Goal: Understand process/instructions: Learn how to perform a task or action

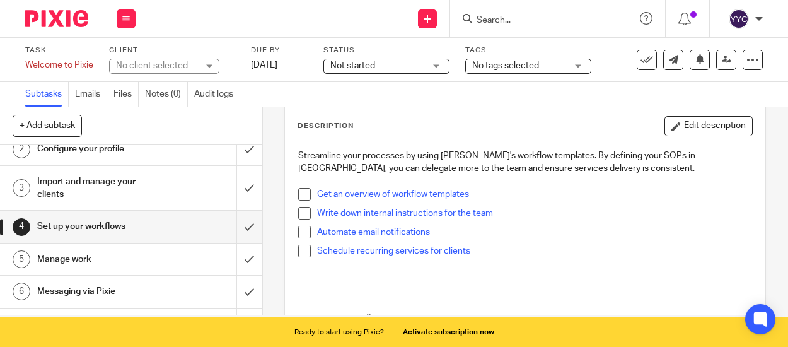
scroll to position [63, 0]
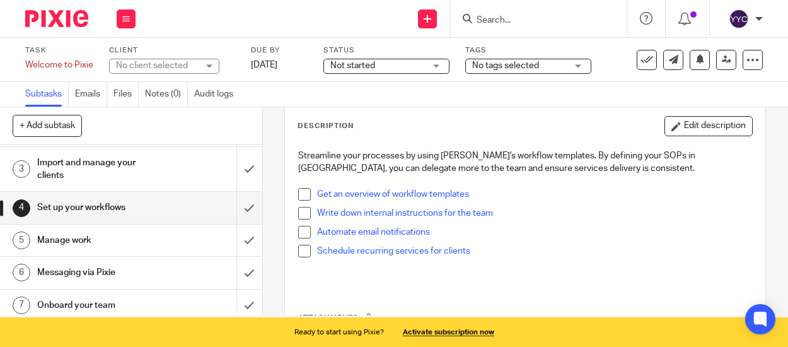
click at [145, 265] on h1 "Messaging via Pixie" at bounding box center [99, 272] width 124 height 19
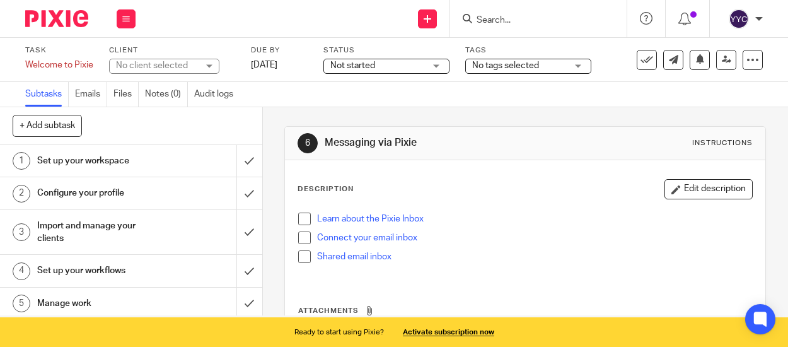
click at [125, 296] on h1 "Manage work" at bounding box center [99, 303] width 124 height 19
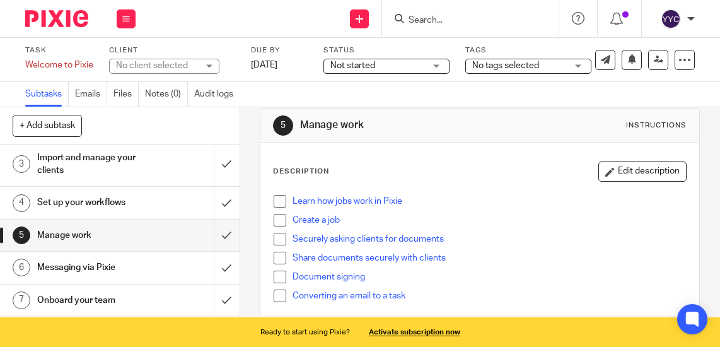
scroll to position [63, 0]
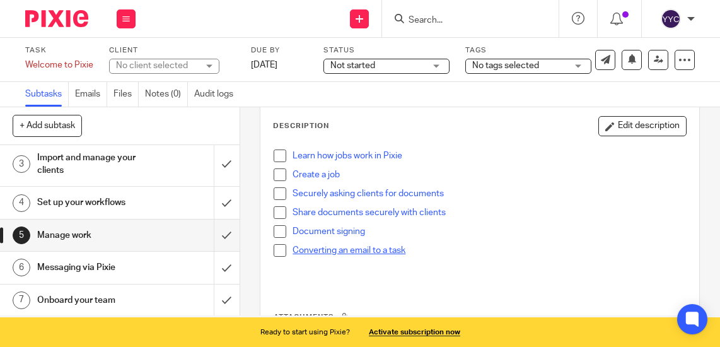
click at [386, 251] on link "Converting an email to a task" at bounding box center [349, 250] width 113 height 9
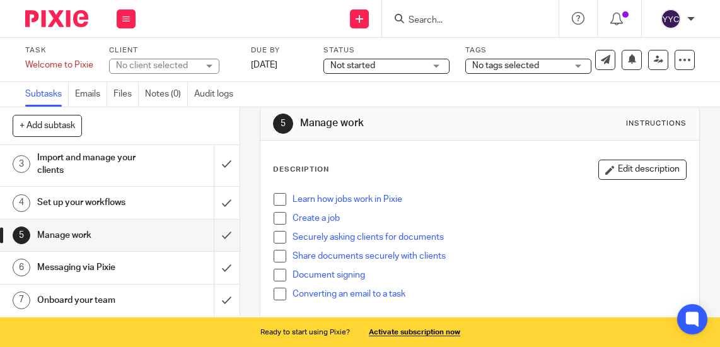
scroll to position [0, 0]
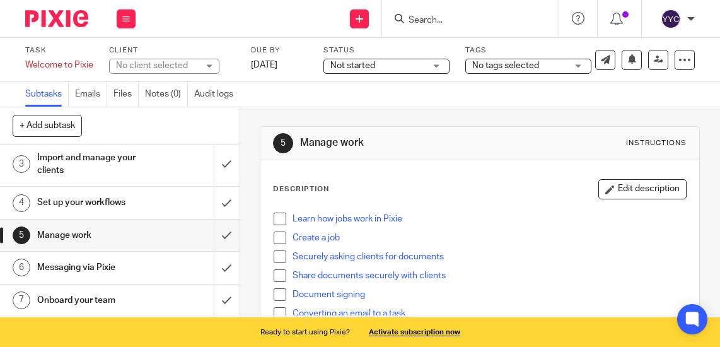
click at [156, 202] on div "Set up your workflows" at bounding box center [119, 202] width 164 height 19
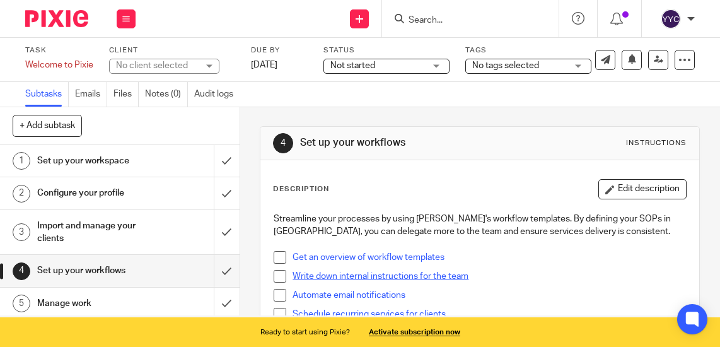
scroll to position [63, 0]
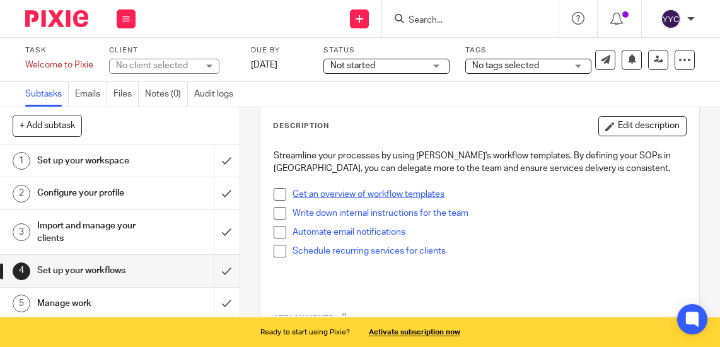
click at [417, 195] on link "Get an overview of workflow templates" at bounding box center [369, 194] width 152 height 9
